Goal: Navigation & Orientation: Find specific page/section

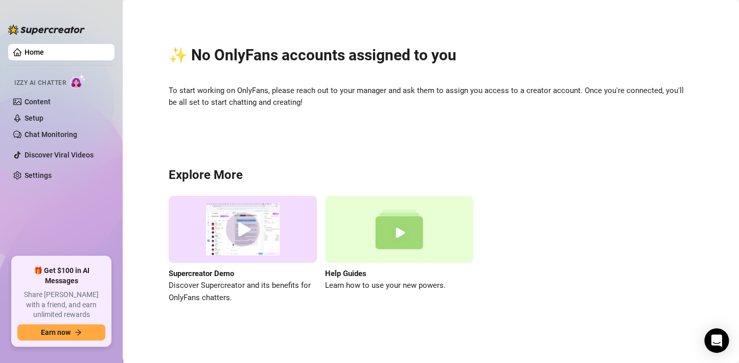
click at [568, 175] on h3 "Explore More" at bounding box center [431, 175] width 525 height 16
